Goal: Information Seeking & Learning: Check status

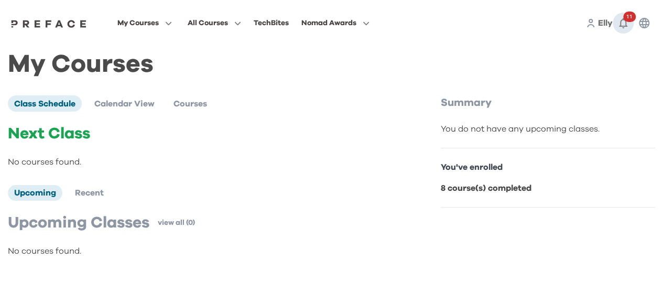
click at [628, 24] on icon "button" at bounding box center [623, 23] width 13 height 13
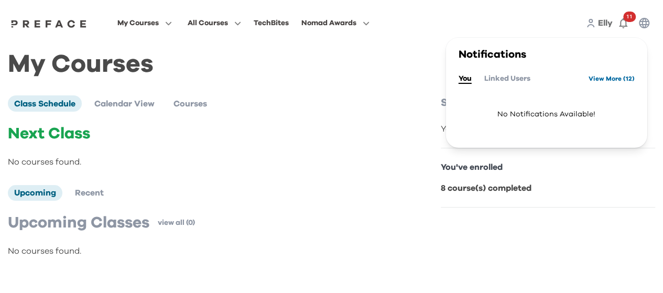
click at [602, 81] on link "View More ( 12 )" at bounding box center [611, 78] width 46 height 17
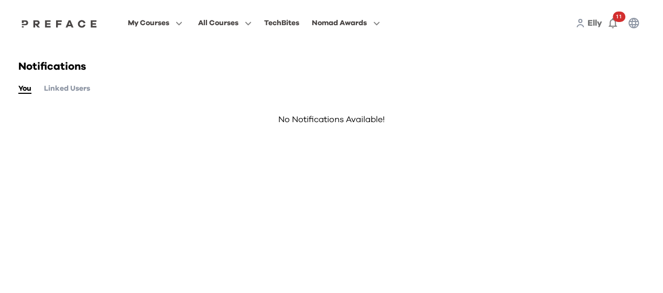
click at [71, 91] on button "Linked Users" at bounding box center [67, 89] width 46 height 12
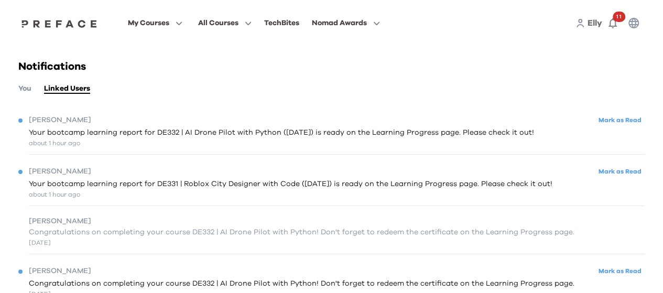
drag, startPoint x: 515, startPoint y: 127, endPoint x: 508, endPoint y: 131, distance: 7.3
click at [514, 128] on span "Your bootcamp learning report for DE332 | AI Drone Pilot with Python (23/08/202…" at bounding box center [281, 132] width 505 height 11
click at [78, 136] on span "Your bootcamp learning report for DE332 | AI Drone Pilot with Python (23/08/202…" at bounding box center [281, 132] width 505 height 11
click at [32, 121] on span "Hugo" at bounding box center [60, 120] width 62 height 11
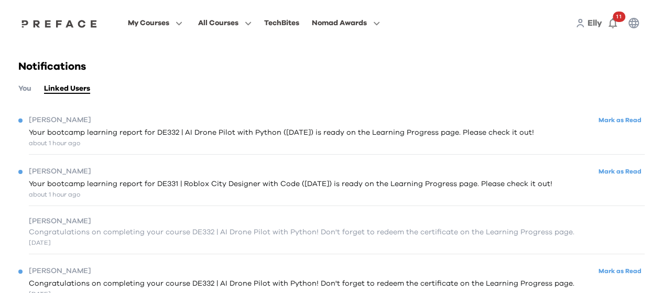
click at [54, 188] on span "Your bootcamp learning report for DE331 | Roblox City Designer with Code (23/08…" at bounding box center [291, 184] width 524 height 11
click at [58, 187] on span "Your bootcamp learning report for DE331 | Roblox City Designer with Code (23/08…" at bounding box center [291, 184] width 524 height 11
click at [105, 188] on span "Your bootcamp learning report for DE331 | Roblox City Designer with Code (23/08…" at bounding box center [291, 184] width 524 height 11
drag, startPoint x: 141, startPoint y: 194, endPoint x: 173, endPoint y: 194, distance: 32.0
click at [143, 194] on div "about 1 hour ago" at bounding box center [291, 194] width 524 height 9
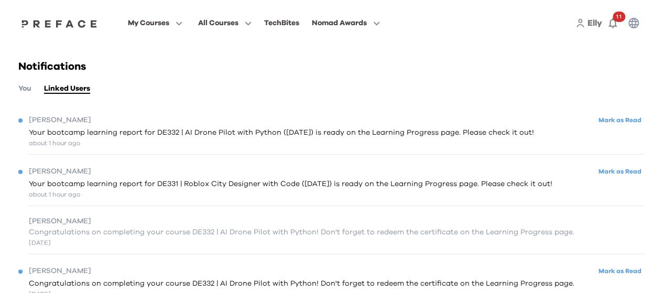
click at [355, 190] on div "about 1 hour ago" at bounding box center [291, 194] width 524 height 9
click at [381, 186] on span "Your bootcamp learning report for DE331 | Roblox City Designer with Code (23/08…" at bounding box center [291, 184] width 524 height 11
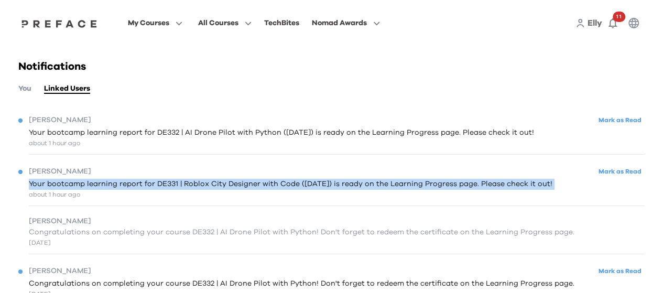
drag, startPoint x: 381, startPoint y: 186, endPoint x: 418, endPoint y: 186, distance: 36.7
click at [388, 186] on span "Your bootcamp learning report for DE331 | Roblox City Designer with Code (23/08…" at bounding box center [291, 184] width 524 height 11
click at [508, 189] on span "Your bootcamp learning report for DE331 | Roblox City Designer with Code (23/08…" at bounding box center [291, 184] width 524 height 11
click at [503, 186] on span "Your bootcamp learning report for DE331 | Roblox City Designer with Code (23/08…" at bounding box center [291, 184] width 524 height 11
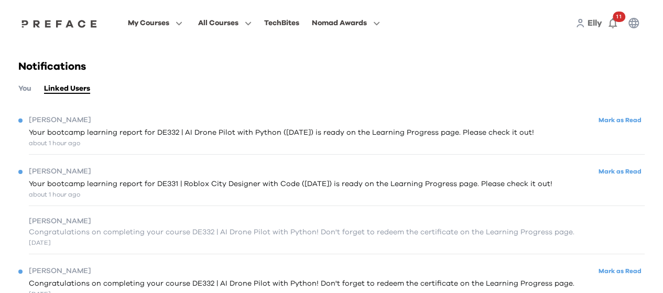
click at [47, 194] on div "about 1 hour ago" at bounding box center [291, 194] width 524 height 9
click at [65, 149] on div "Hugo Mark as Read Your bootcamp learning report for DE332 | AI Drone Pilot with…" at bounding box center [331, 130] width 626 height 47
click at [66, 145] on div "about 1 hour ago" at bounding box center [281, 142] width 505 height 9
click at [103, 134] on span "Your bootcamp learning report for DE332 | AI Drone Pilot with Python (23/08/202…" at bounding box center [281, 132] width 505 height 11
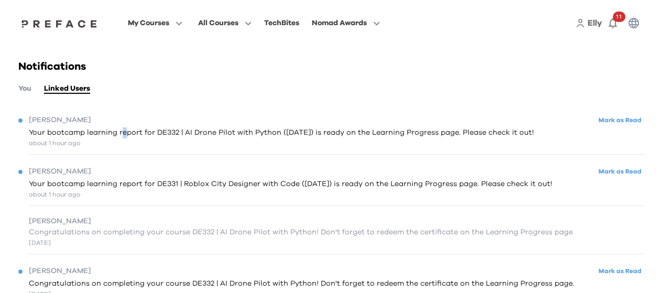
click at [127, 135] on span "Your bootcamp learning report for DE332 | AI Drone Pilot with Python (23/08/202…" at bounding box center [281, 132] width 505 height 11
click at [379, 130] on span "Your bootcamp learning report for DE332 | AI Drone Pilot with Python (23/08/202…" at bounding box center [281, 132] width 505 height 11
drag, startPoint x: 384, startPoint y: 133, endPoint x: 400, endPoint y: 138, distance: 17.6
click at [388, 135] on span "Your bootcamp learning report for DE332 | AI Drone Pilot with Python (23/08/202…" at bounding box center [281, 132] width 505 height 11
click at [501, 134] on span "Your bootcamp learning report for DE332 | AI Drone Pilot with Python (23/08/202…" at bounding box center [281, 132] width 505 height 11
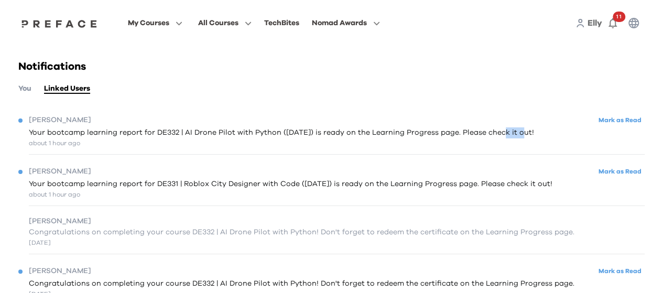
click at [501, 134] on span "Your bootcamp learning report for DE332 | AI Drone Pilot with Python (23/08/202…" at bounding box center [281, 132] width 505 height 11
click at [530, 134] on span "Your bootcamp learning report for DE332 | AI Drone Pilot with Python (23/08/202…" at bounding box center [281, 132] width 505 height 11
click at [530, 137] on span "Your bootcamp learning report for DE332 | AI Drone Pilot with Python (23/08/202…" at bounding box center [281, 132] width 505 height 11
drag, startPoint x: 525, startPoint y: 138, endPoint x: 476, endPoint y: 135, distance: 49.4
click at [519, 137] on div "Your bootcamp learning report for DE332 | AI Drone Pilot with Python (23/08/202…" at bounding box center [281, 137] width 505 height 20
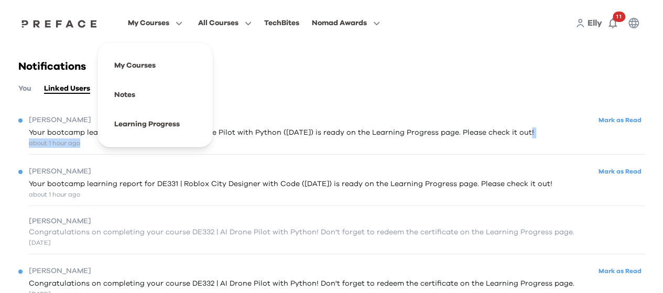
click at [174, 26] on icon "button" at bounding box center [176, 23] width 11 height 8
click at [132, 91] on span at bounding box center [155, 94] width 99 height 29
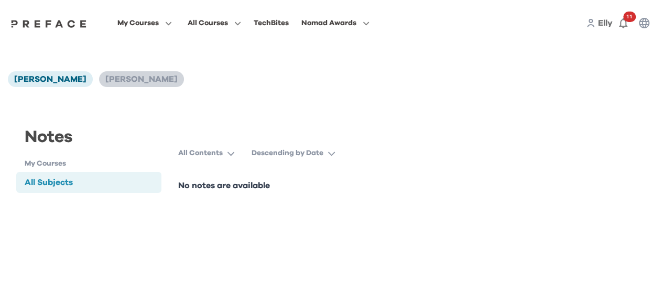
click at [106, 81] on span "[PERSON_NAME]" at bounding box center [141, 79] width 72 height 8
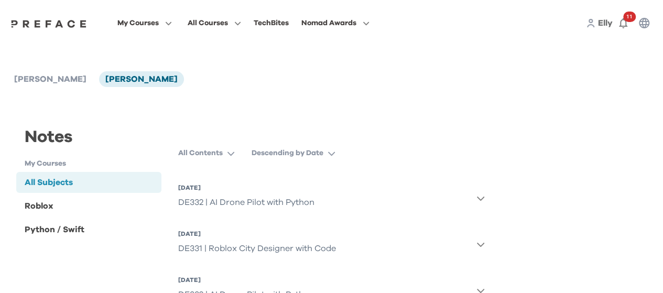
click at [281, 202] on div "DE332 | AI Drone Pilot with Python" at bounding box center [246, 202] width 136 height 21
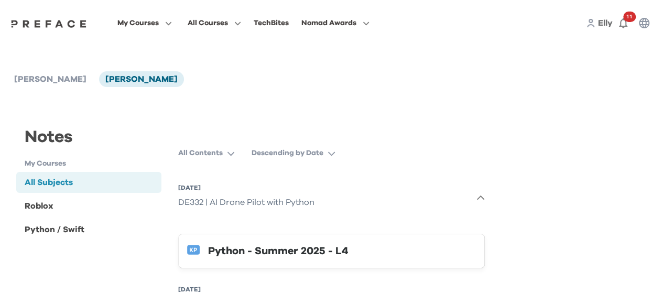
click at [397, 253] on div "Python - Summer 2025 - L4" at bounding box center [342, 251] width 268 height 17
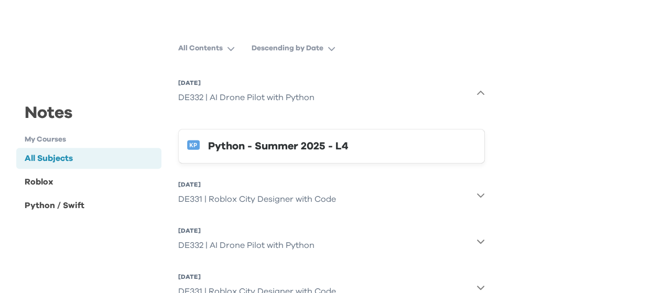
scroll to position [262, 0]
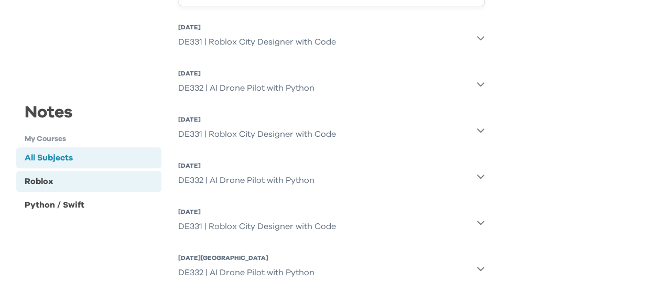
click at [77, 184] on div "Roblox" at bounding box center [88, 181] width 145 height 21
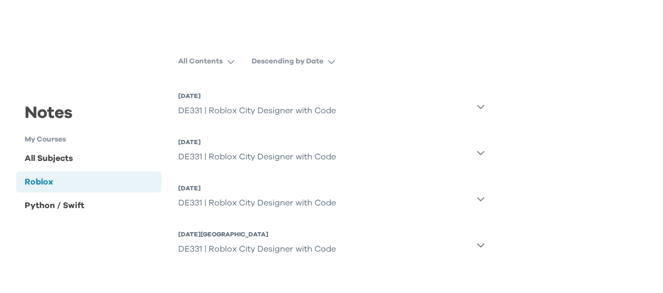
scroll to position [92, 0]
click at [478, 159] on button "7 Aug 2025, Thu DE331 | Roblox City Designer with Code" at bounding box center [331, 153] width 307 height 38
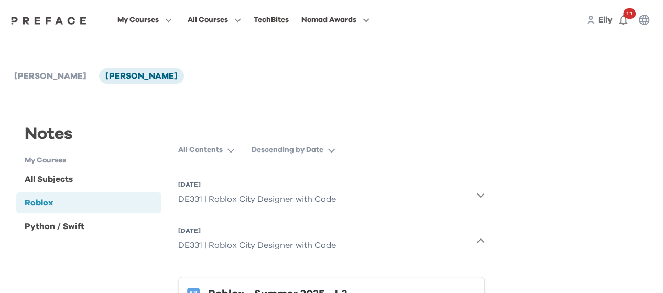
scroll to position [0, 0]
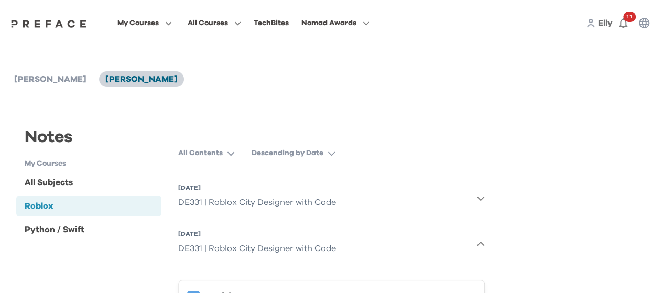
click at [114, 76] on span "[PERSON_NAME]" at bounding box center [141, 79] width 72 height 8
click at [61, 166] on h1 "My Courses" at bounding box center [93, 163] width 137 height 11
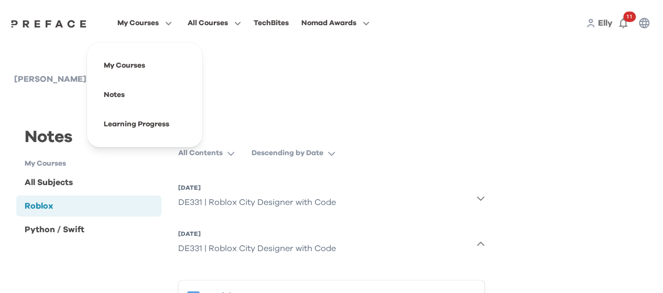
click at [151, 16] on button "My Courses" at bounding box center [144, 23] width 61 height 14
click at [144, 126] on span at bounding box center [144, 124] width 99 height 29
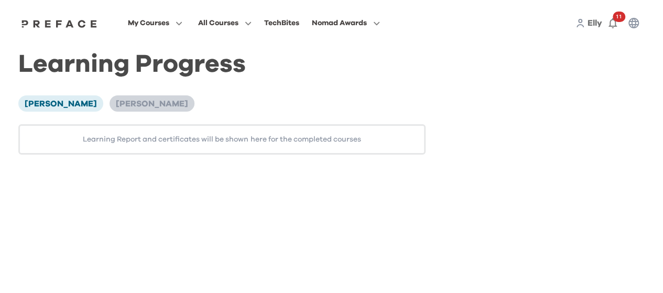
click at [116, 108] on span "[PERSON_NAME]" at bounding box center [152, 104] width 72 height 8
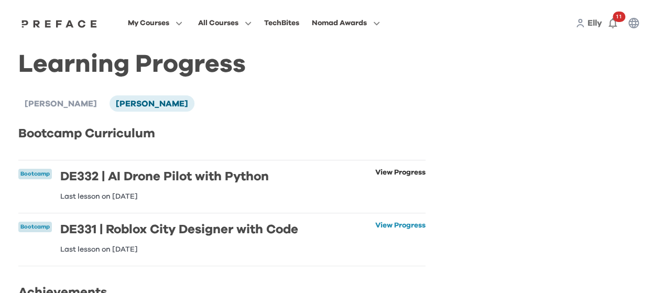
click at [387, 178] on link "View Progress" at bounding box center [400, 184] width 50 height 31
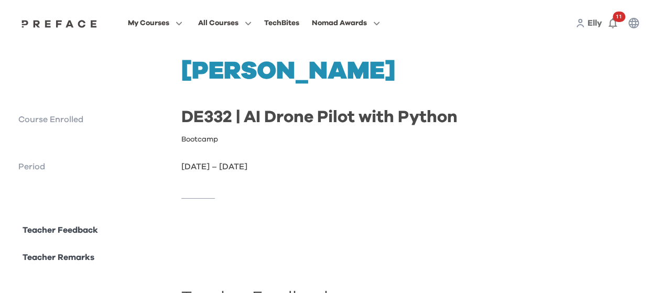
click at [217, 174] on div at bounding box center [331, 198] width 626 height 51
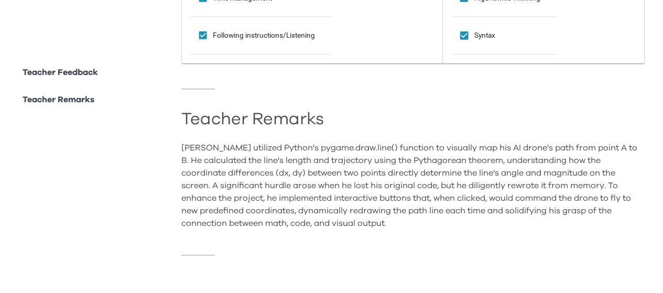
scroll to position [576, 0]
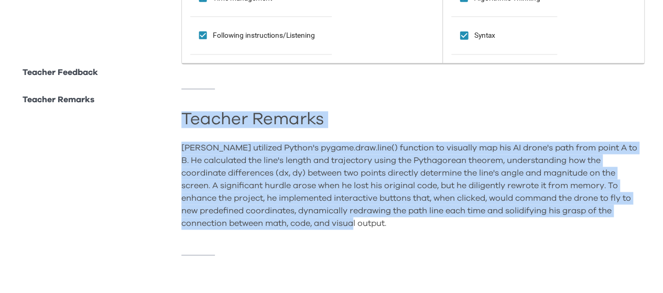
drag, startPoint x: 396, startPoint y: 219, endPoint x: 180, endPoint y: 113, distance: 240.2
copy div "Teacher Remarks [PERSON_NAME] utilized Python's pygame.draw.line() function to …"
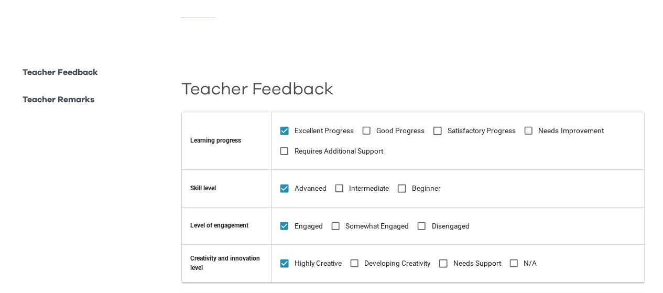
scroll to position [159, 0]
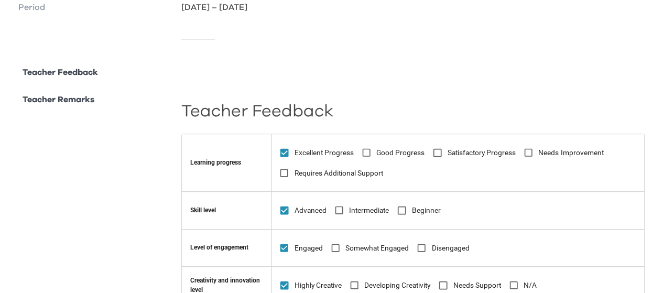
click at [75, 101] on p "Teacher Remarks" at bounding box center [59, 99] width 72 height 13
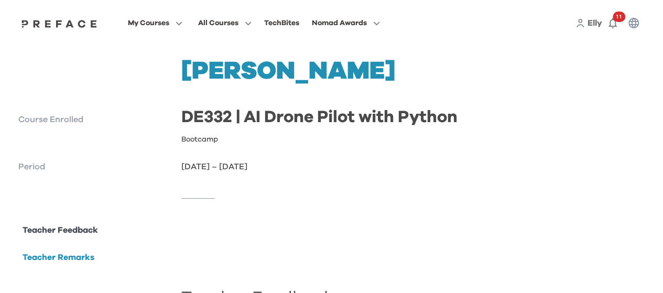
scroll to position [0, 0]
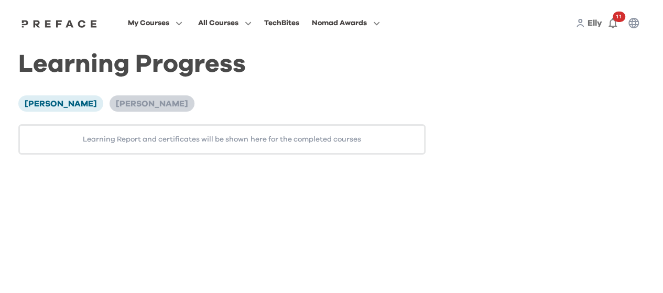
click at [116, 100] on span "[PERSON_NAME]" at bounding box center [152, 104] width 72 height 8
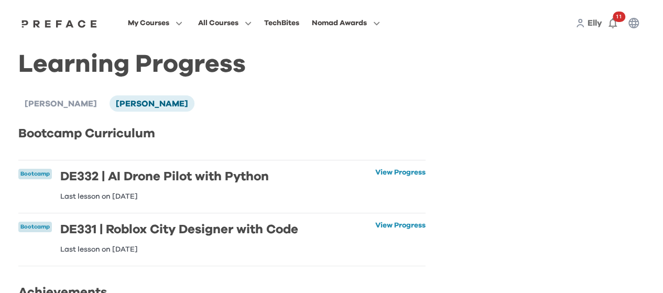
scroll to position [52, 0]
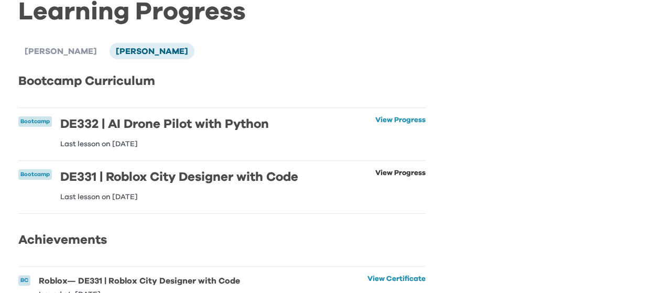
click at [386, 179] on link "View Progress" at bounding box center [400, 184] width 50 height 31
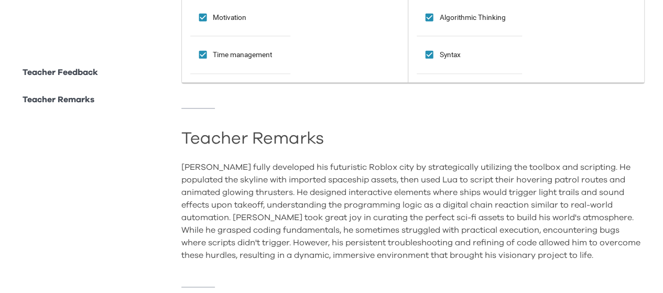
scroll to position [576, 0]
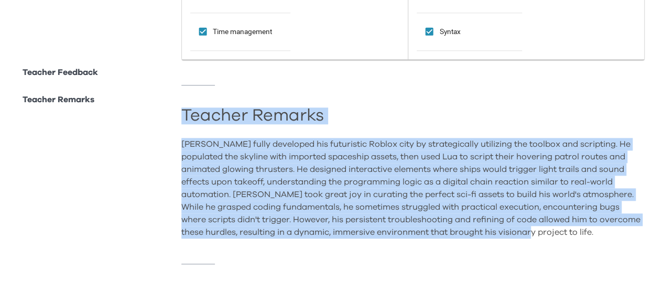
drag, startPoint x: 609, startPoint y: 233, endPoint x: 182, endPoint y: 117, distance: 442.9
click at [182, 117] on div "Teacher Remarks [PERSON_NAME] fully developed his futuristic Roblox city by str…" at bounding box center [412, 175] width 463 height 128
click at [606, 204] on div "[PERSON_NAME] fully developed his futuristic Roblox city by strategically utili…" at bounding box center [412, 188] width 463 height 101
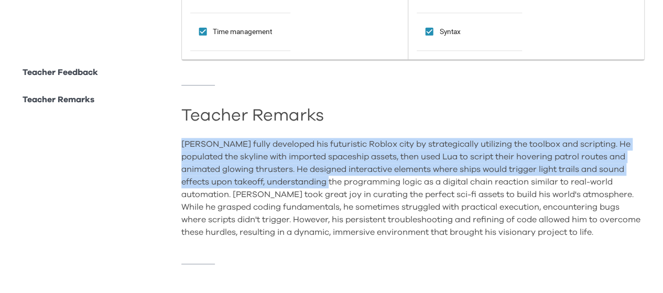
drag, startPoint x: 181, startPoint y: 119, endPoint x: 337, endPoint y: 177, distance: 166.8
click at [337, 177] on div "Teacher Remarks [PERSON_NAME] fully developed his futuristic Roblox city by str…" at bounding box center [412, 175] width 463 height 128
click at [323, 172] on div "[PERSON_NAME] fully developed his futuristic Roblox city by strategically utili…" at bounding box center [412, 188] width 463 height 101
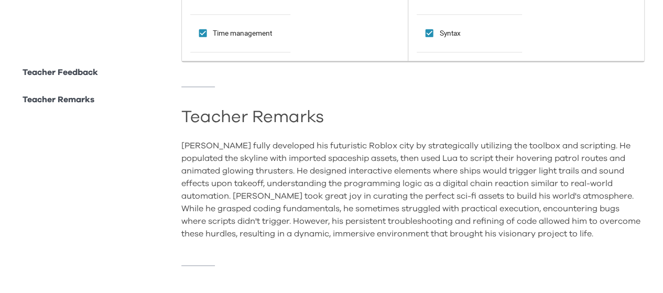
scroll to position [591, 0]
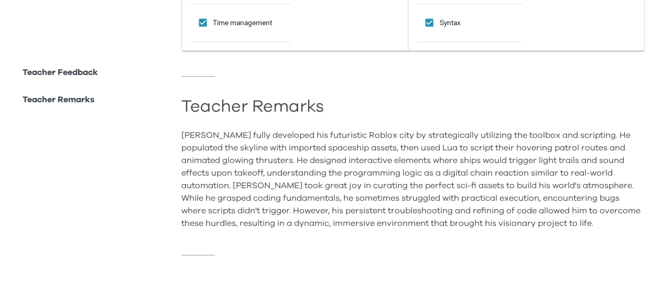
click at [541, 207] on div "[PERSON_NAME] fully developed his futuristic Roblox city by strategically utili…" at bounding box center [412, 179] width 463 height 101
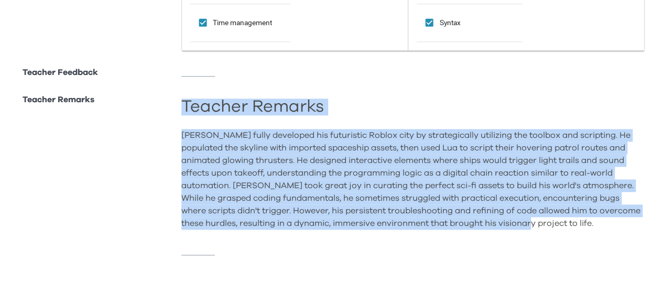
drag, startPoint x: 183, startPoint y: 98, endPoint x: 614, endPoint y: 216, distance: 447.1
click at [614, 216] on div "Teacher Remarks [PERSON_NAME] fully developed his futuristic Roblox city by str…" at bounding box center [412, 166] width 463 height 128
copy div "Teacher Remarks [PERSON_NAME] fully developed his futuristic Roblox city by str…"
